Goal: Check status: Check status

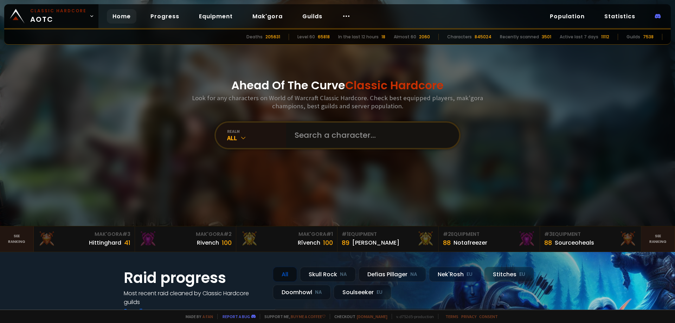
click at [316, 136] on input "text" at bounding box center [371, 135] width 160 height 25
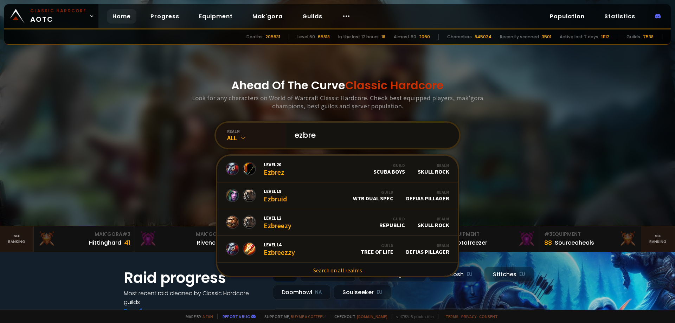
type input "ezbree"
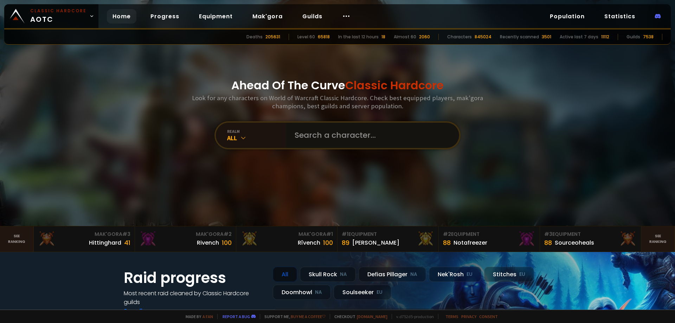
click at [308, 135] on input "text" at bounding box center [371, 135] width 160 height 25
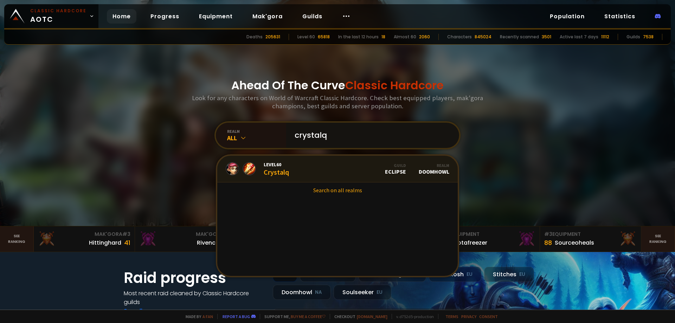
type input "crystalq"
click at [302, 172] on link "Level 60 Crystalq Guild Eclipse Realm Doomhowl" at bounding box center [337, 169] width 241 height 27
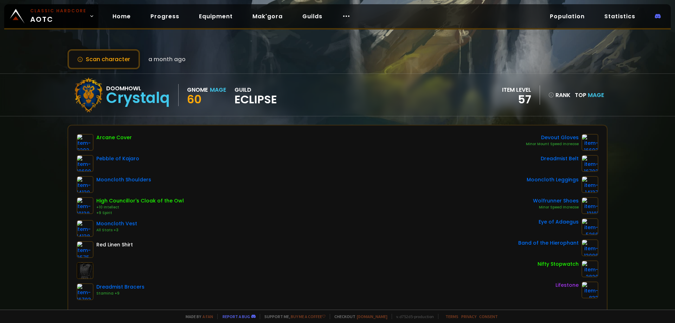
scroll to position [1, 0]
drag, startPoint x: 283, startPoint y: 155, endPoint x: 282, endPoint y: 163, distance: 8.2
click at [126, 65] on button "Scan character" at bounding box center [104, 58] width 72 height 20
